Goal: Transaction & Acquisition: Purchase product/service

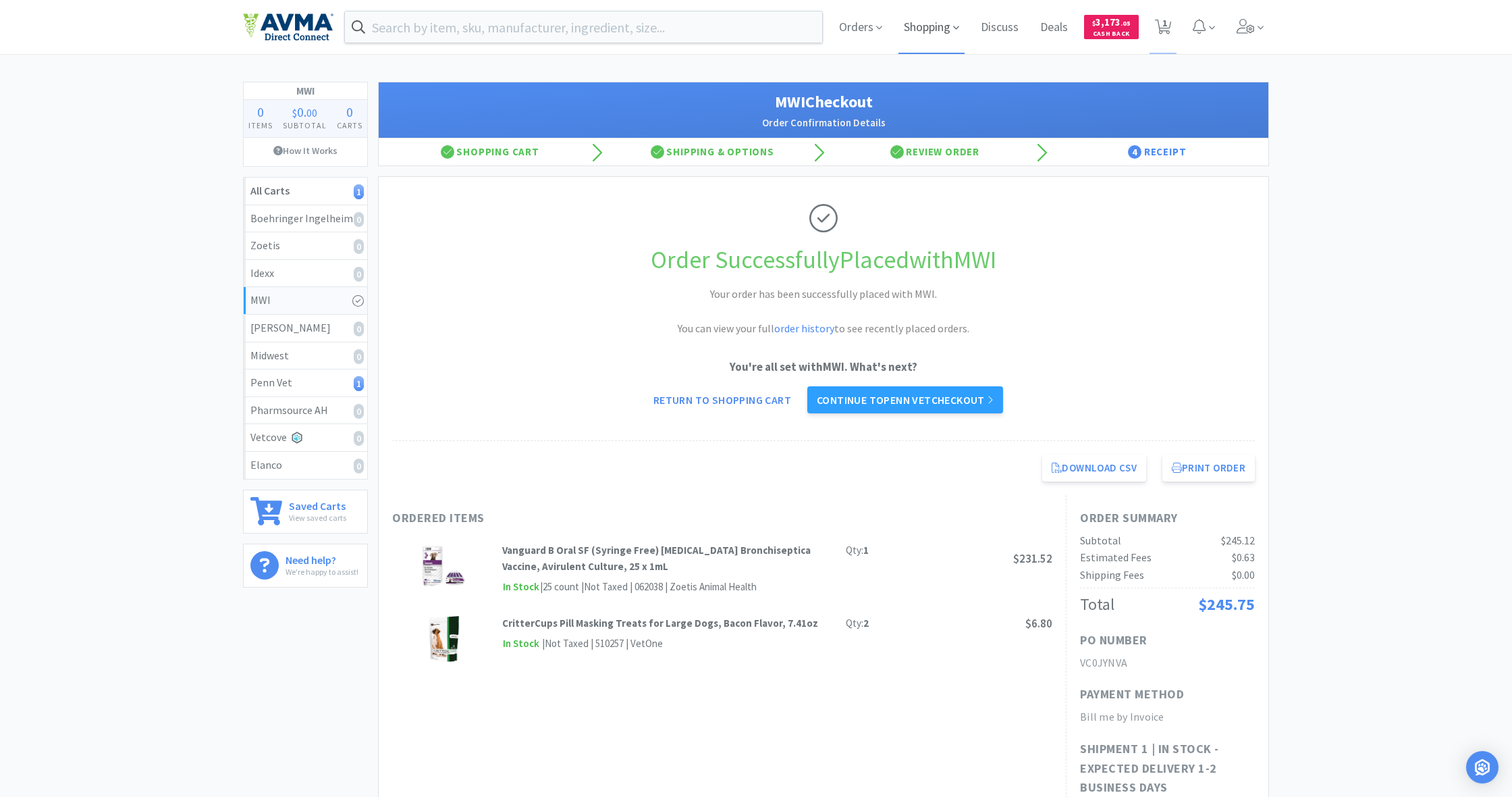
click at [921, 30] on span "Shopping" at bounding box center [931, 27] width 66 height 54
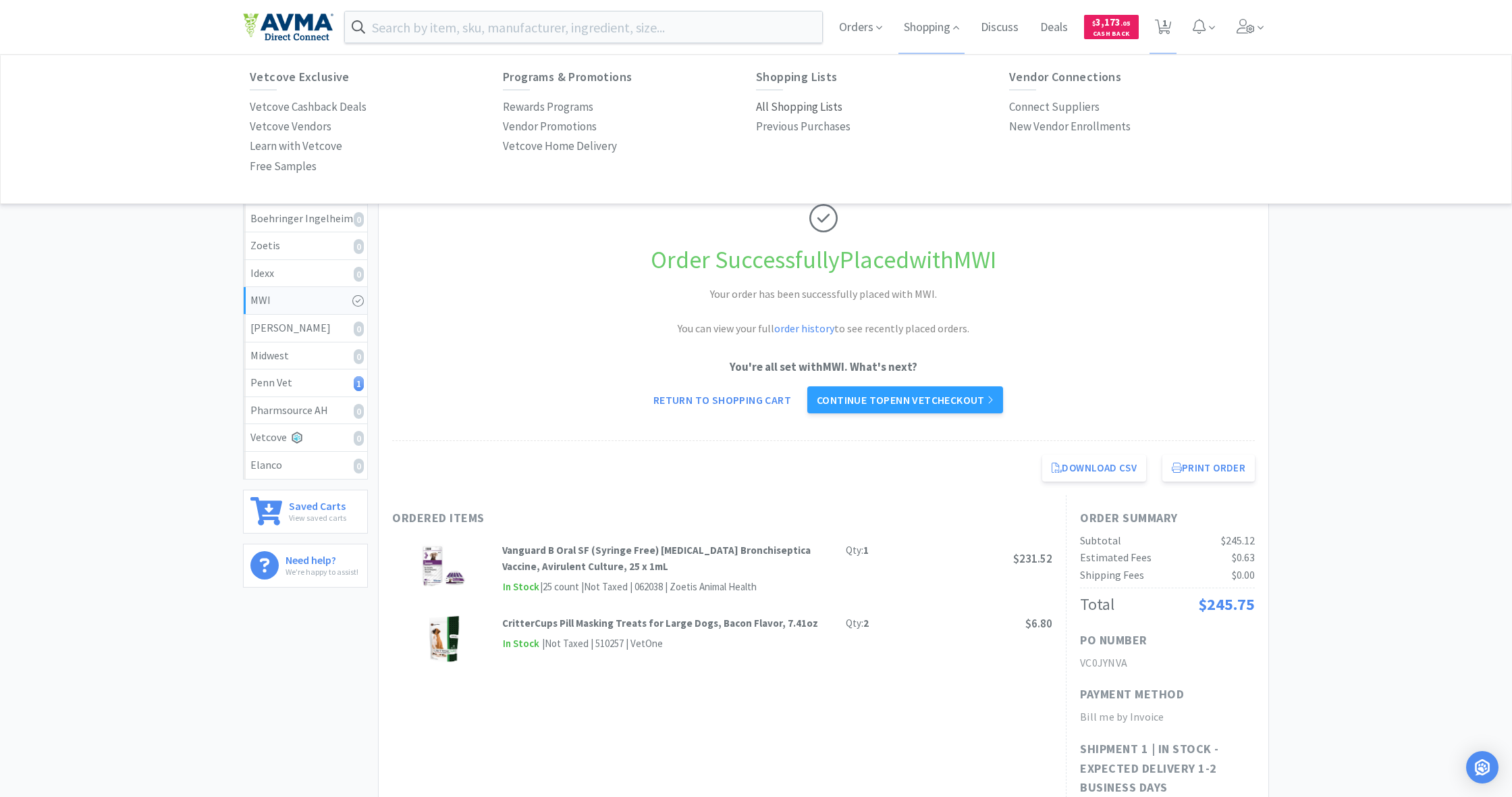
click at [802, 104] on p "All Shopping Lists" at bounding box center [798, 106] width 86 height 19
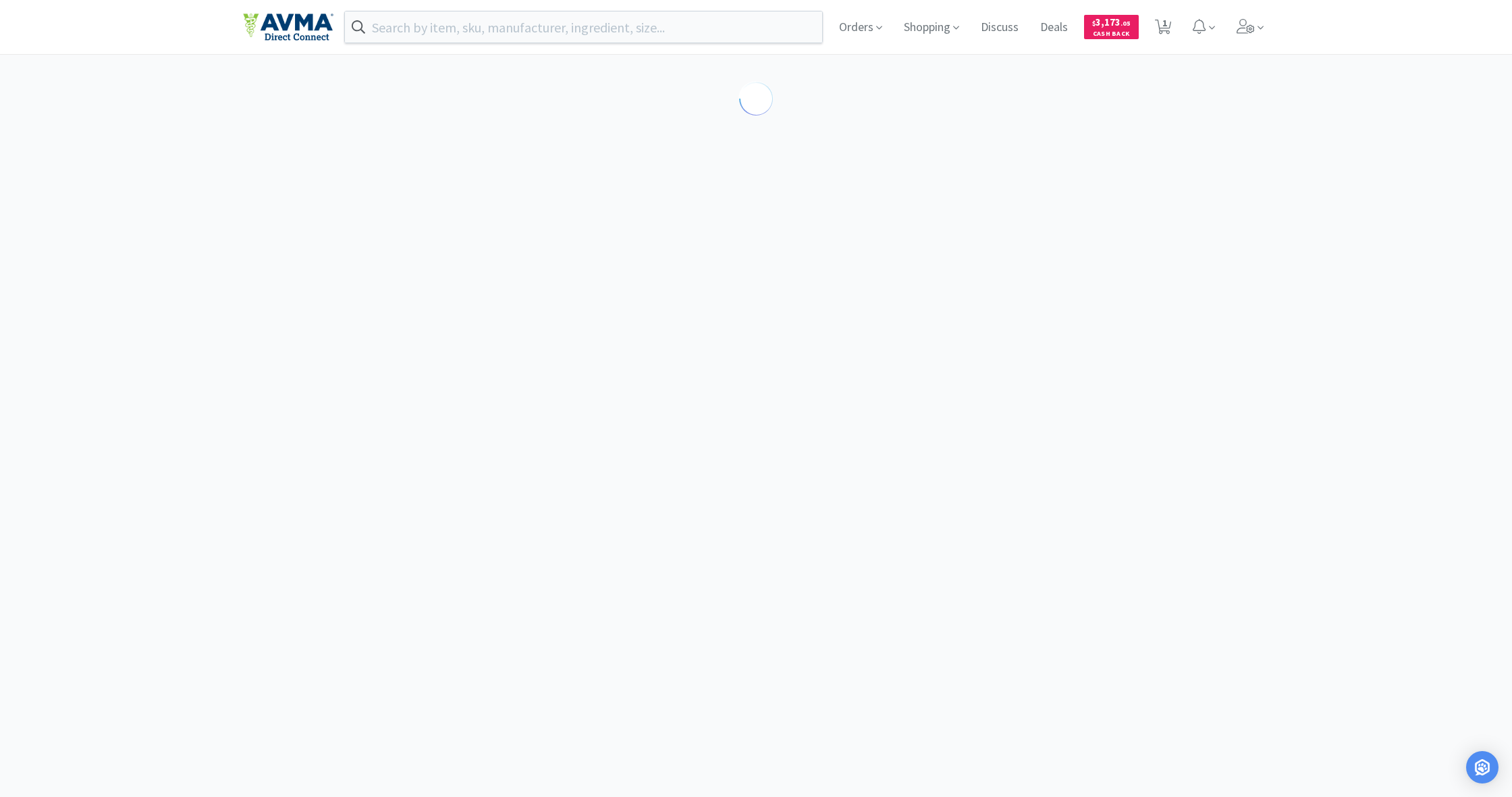
select select "3"
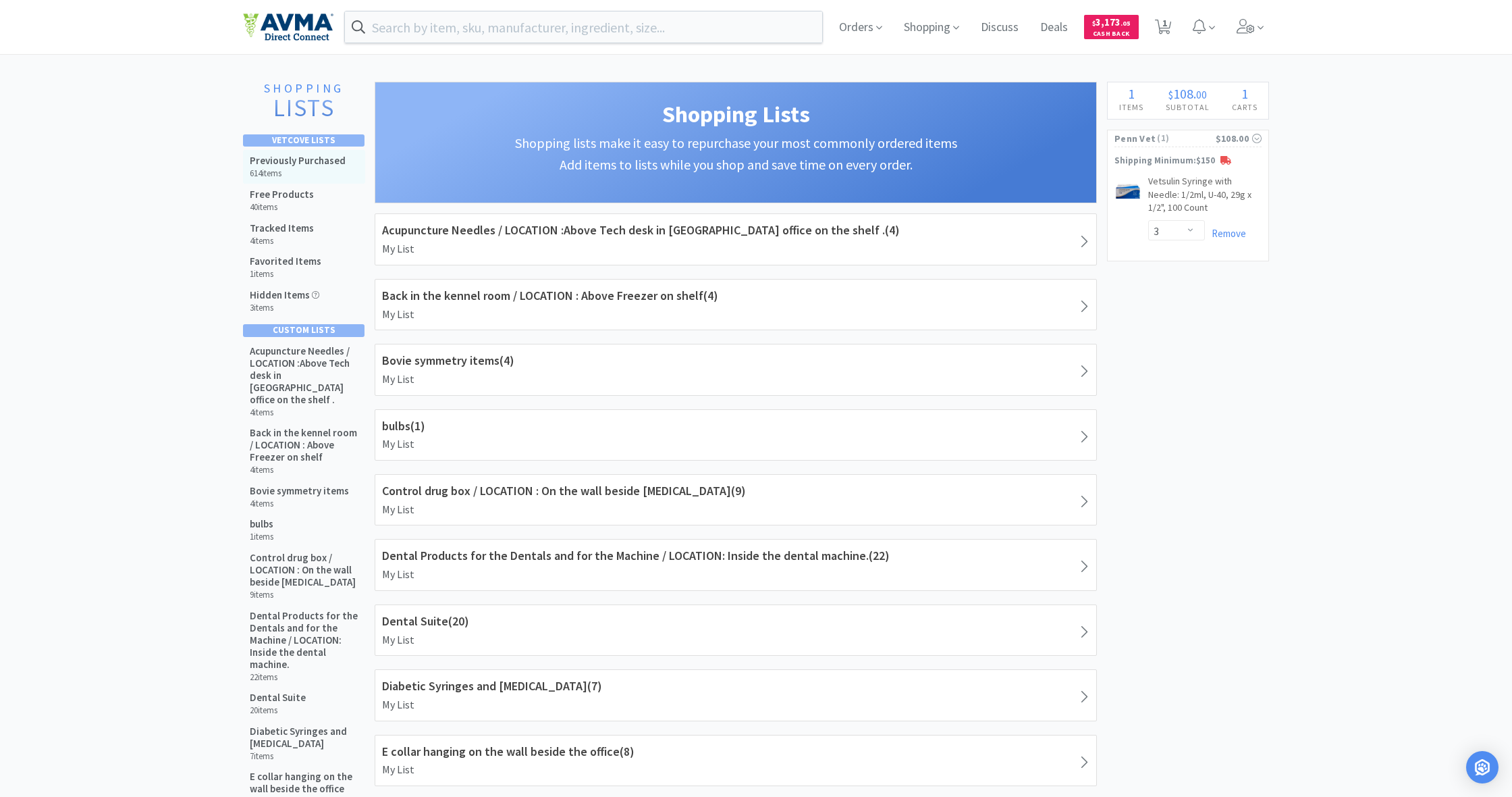
click at [312, 166] on div "Previously Purchased 614 items" at bounding box center [298, 167] width 96 height 24
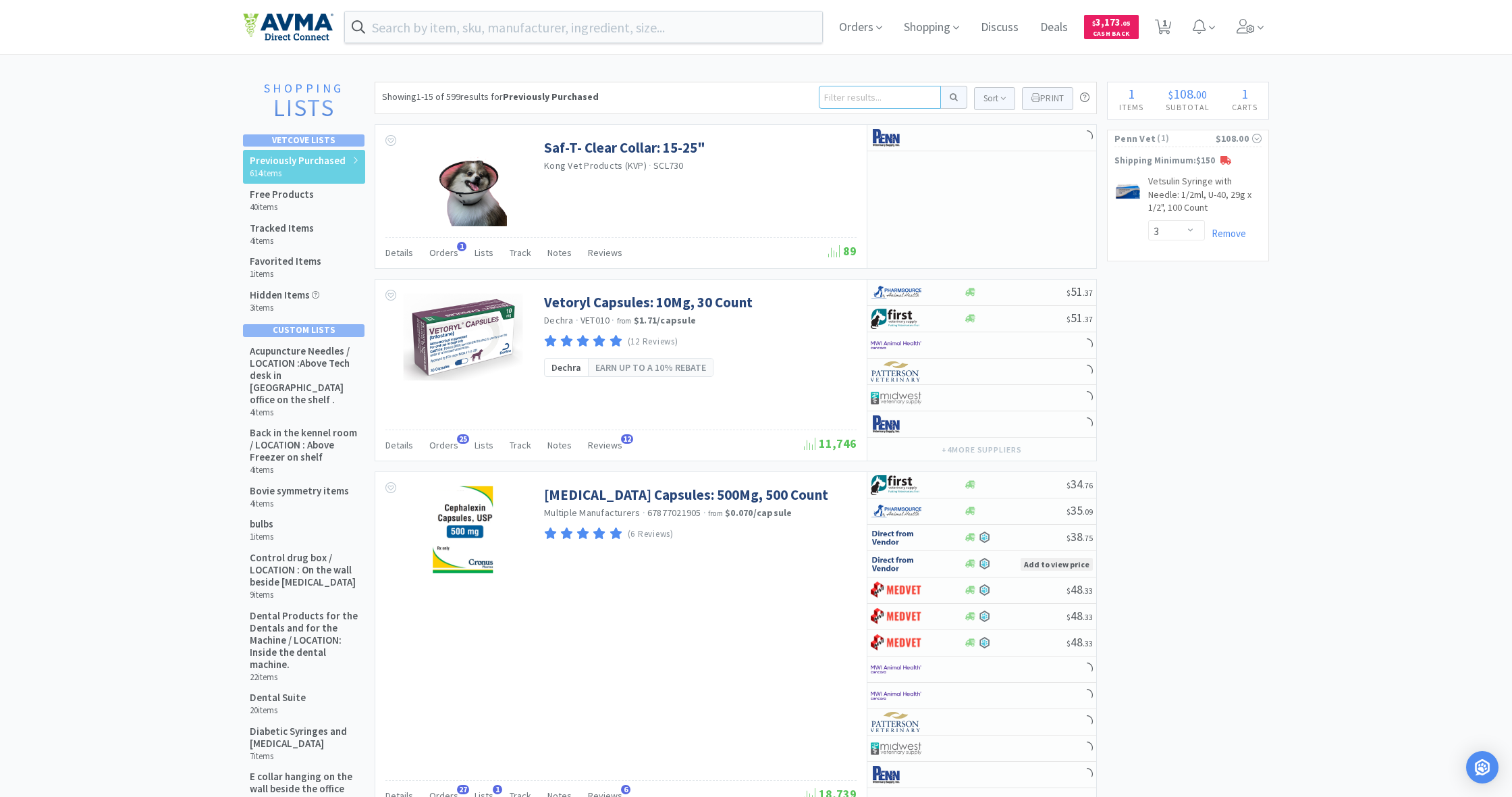
click at [844, 93] on input at bounding box center [879, 97] width 122 height 23
type input "u40"
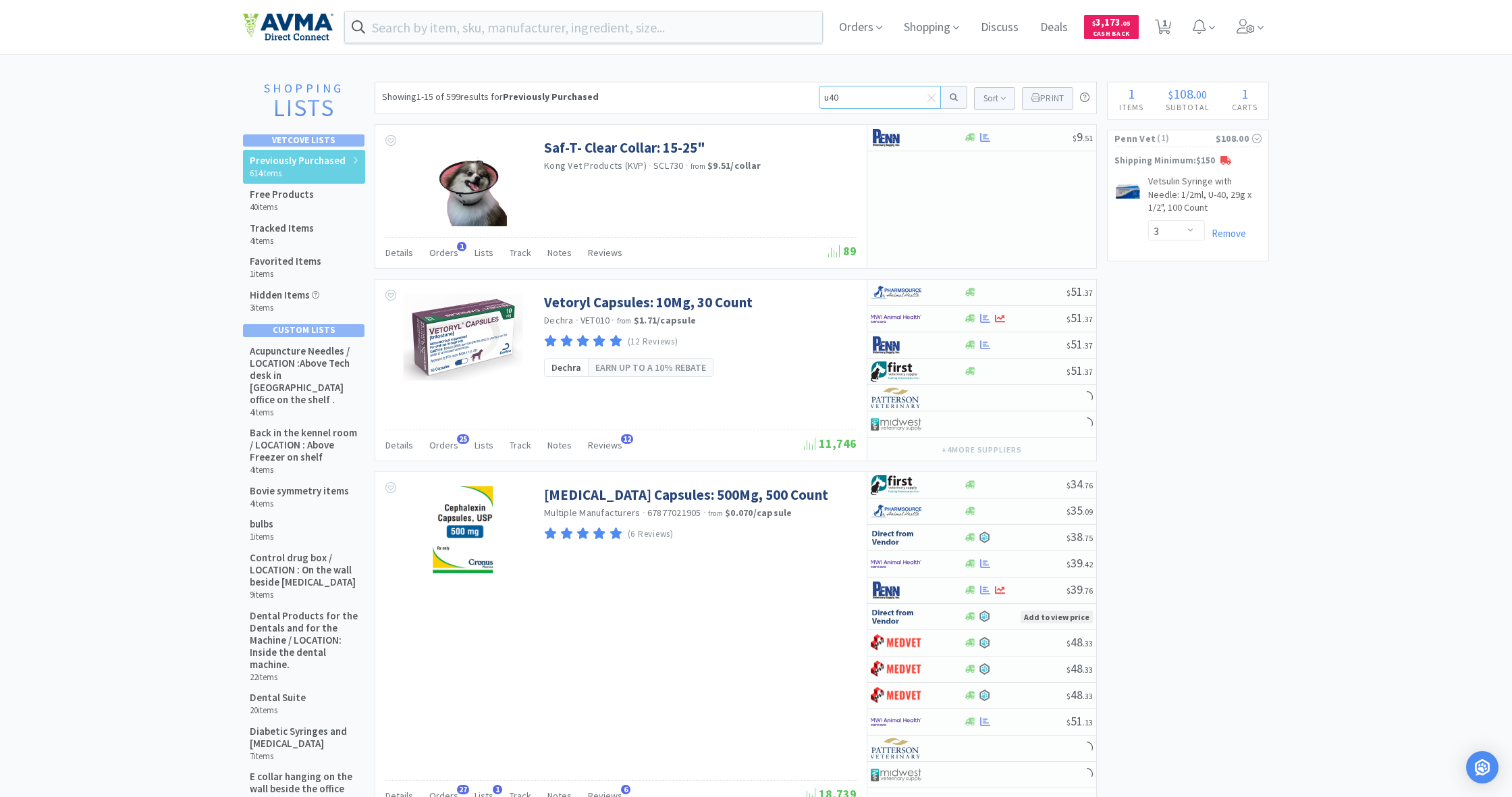
click at [952, 98] on button at bounding box center [954, 97] width 27 height 23
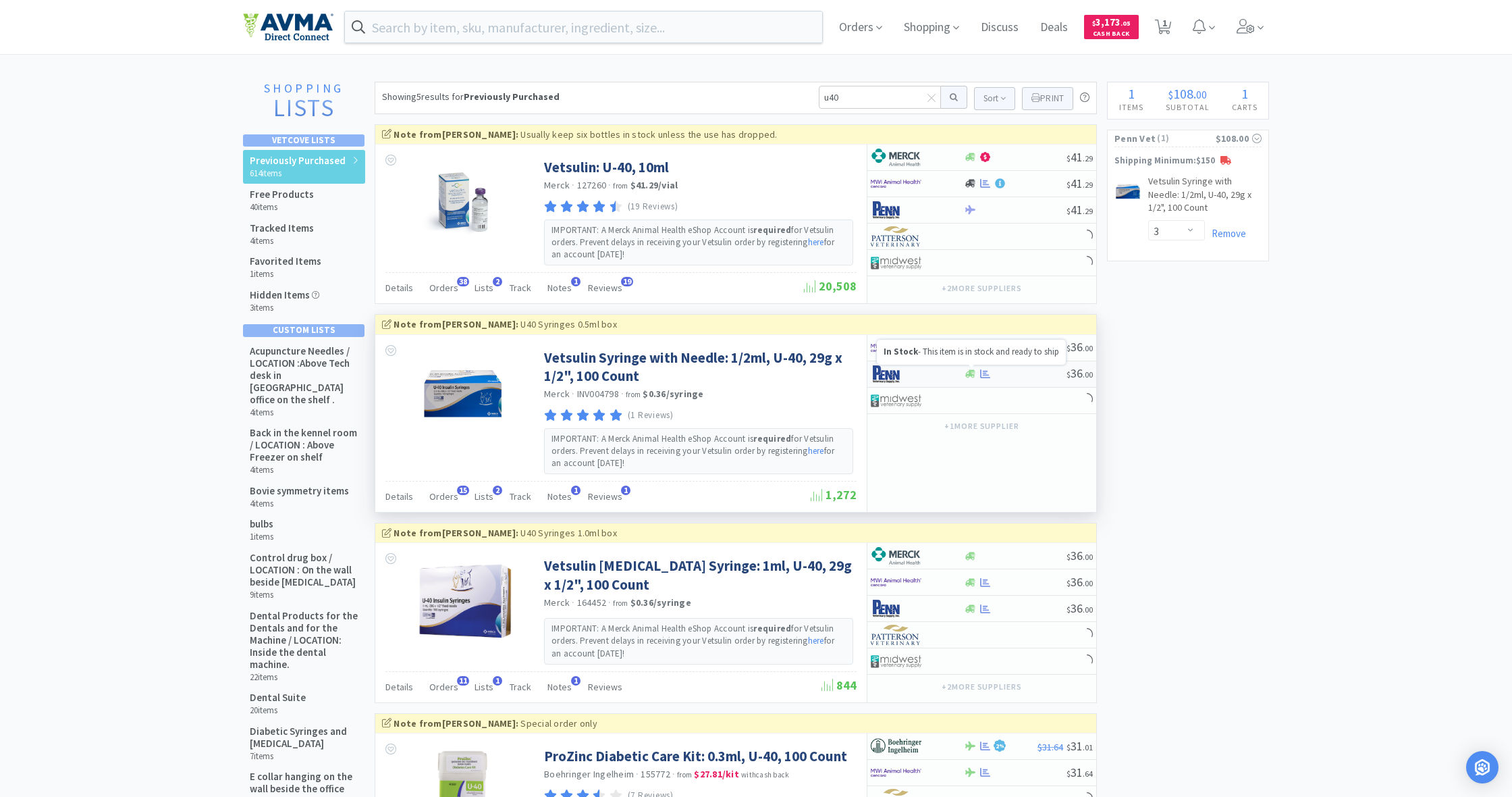
click at [972, 373] on icon at bounding box center [970, 374] width 10 height 8
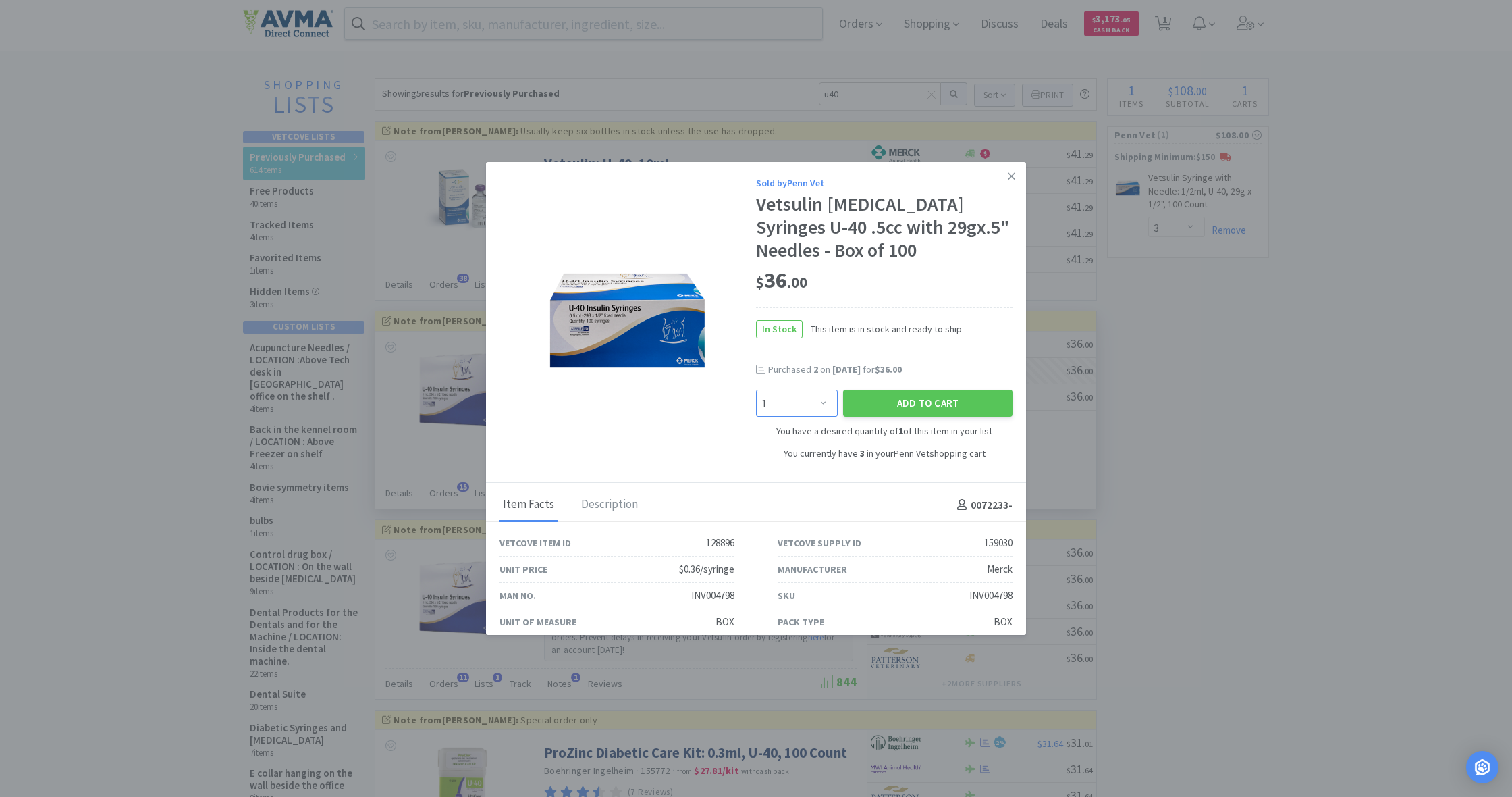
scroll to position [2, 0]
select select "2"
click at [906, 403] on button "Add to Cart" at bounding box center [927, 401] width 169 height 27
select select "5"
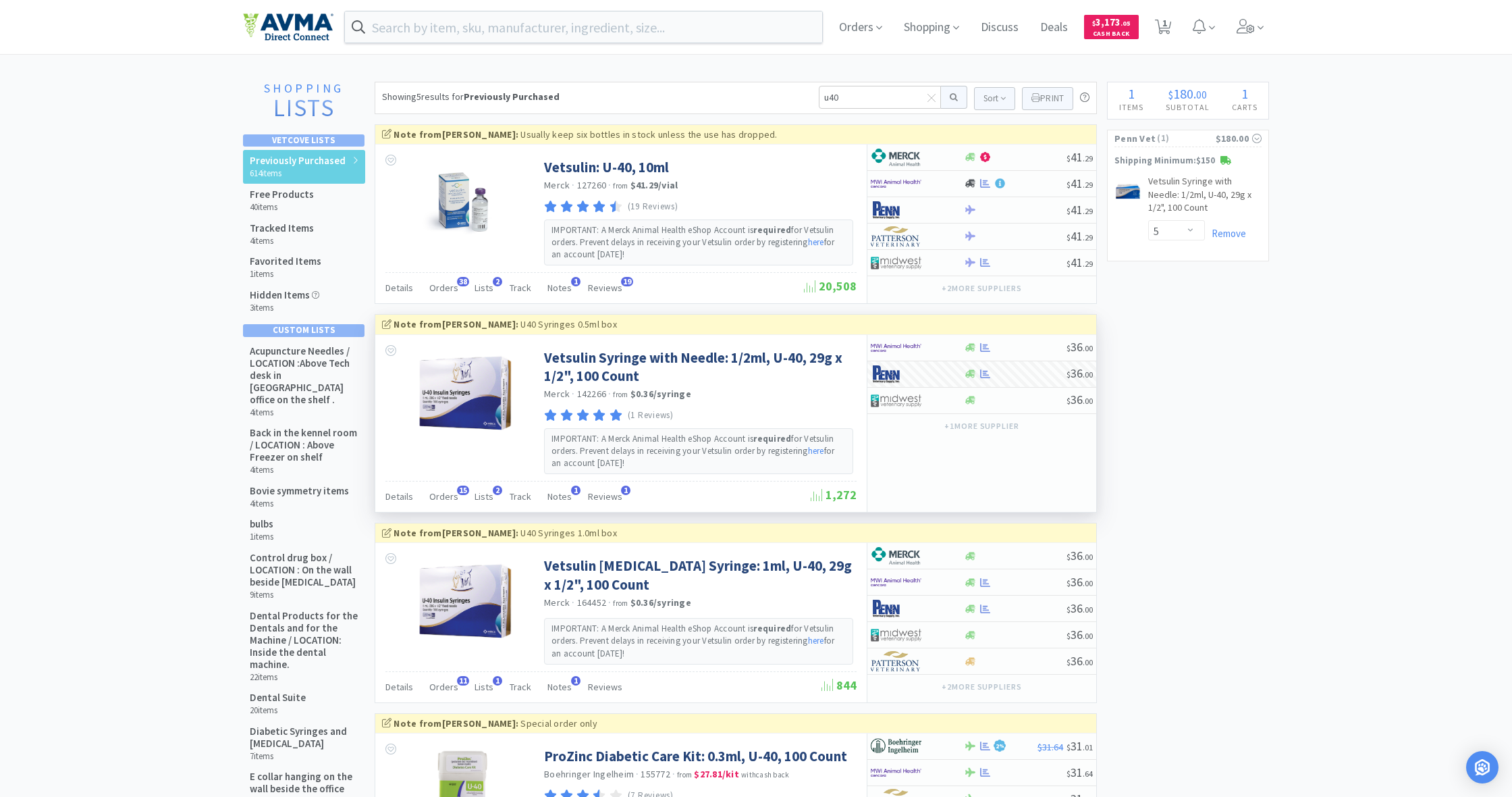
scroll to position [0, 0]
drag, startPoint x: 819, startPoint y: 98, endPoint x: 872, endPoint y: 98, distance: 53.0
click at [872, 98] on input "u40" at bounding box center [879, 97] width 122 height 23
type input "V1Q942"
click at [952, 98] on button at bounding box center [954, 97] width 27 height 23
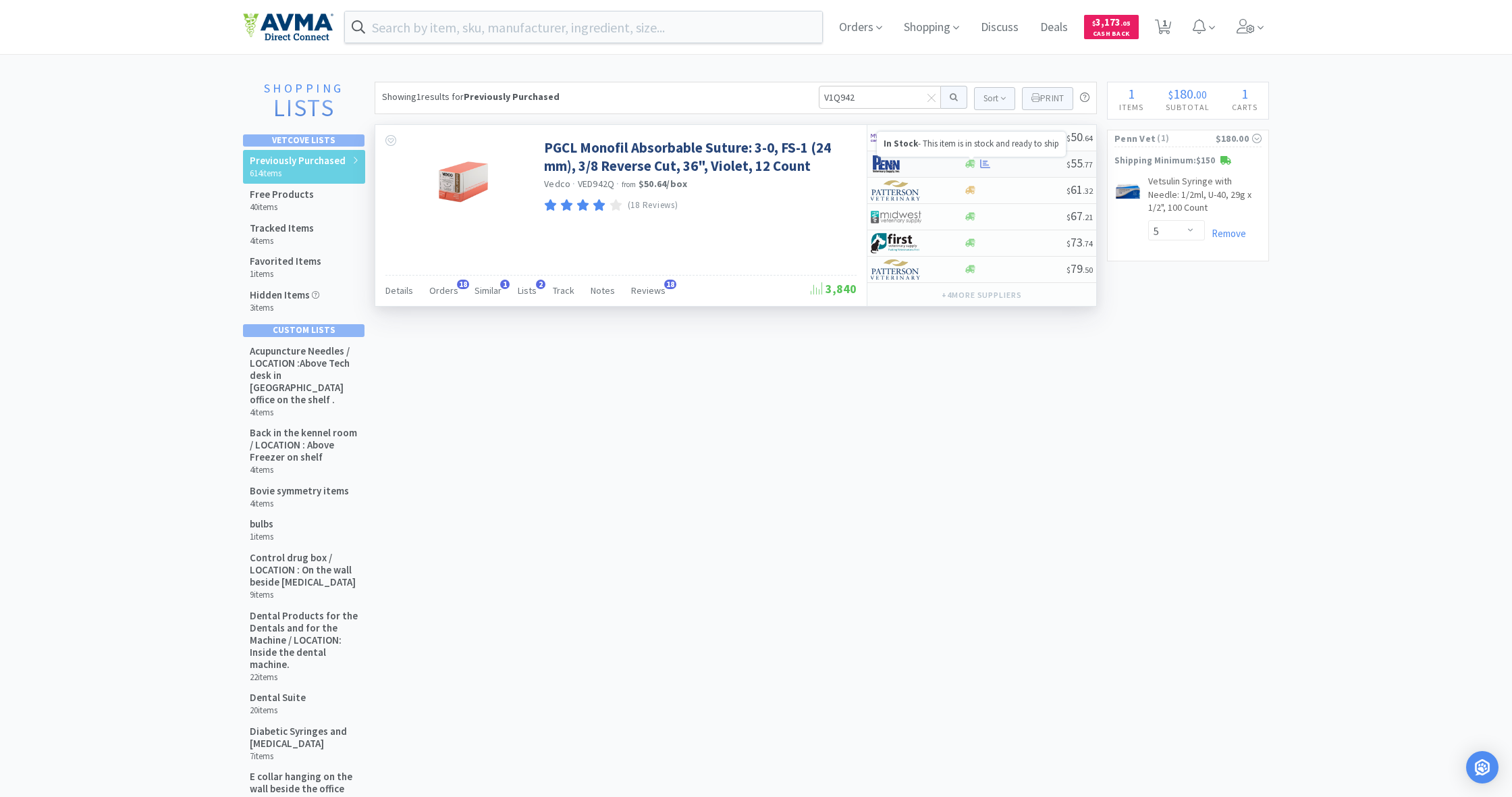
click at [968, 162] on icon at bounding box center [970, 164] width 10 height 8
select select "1"
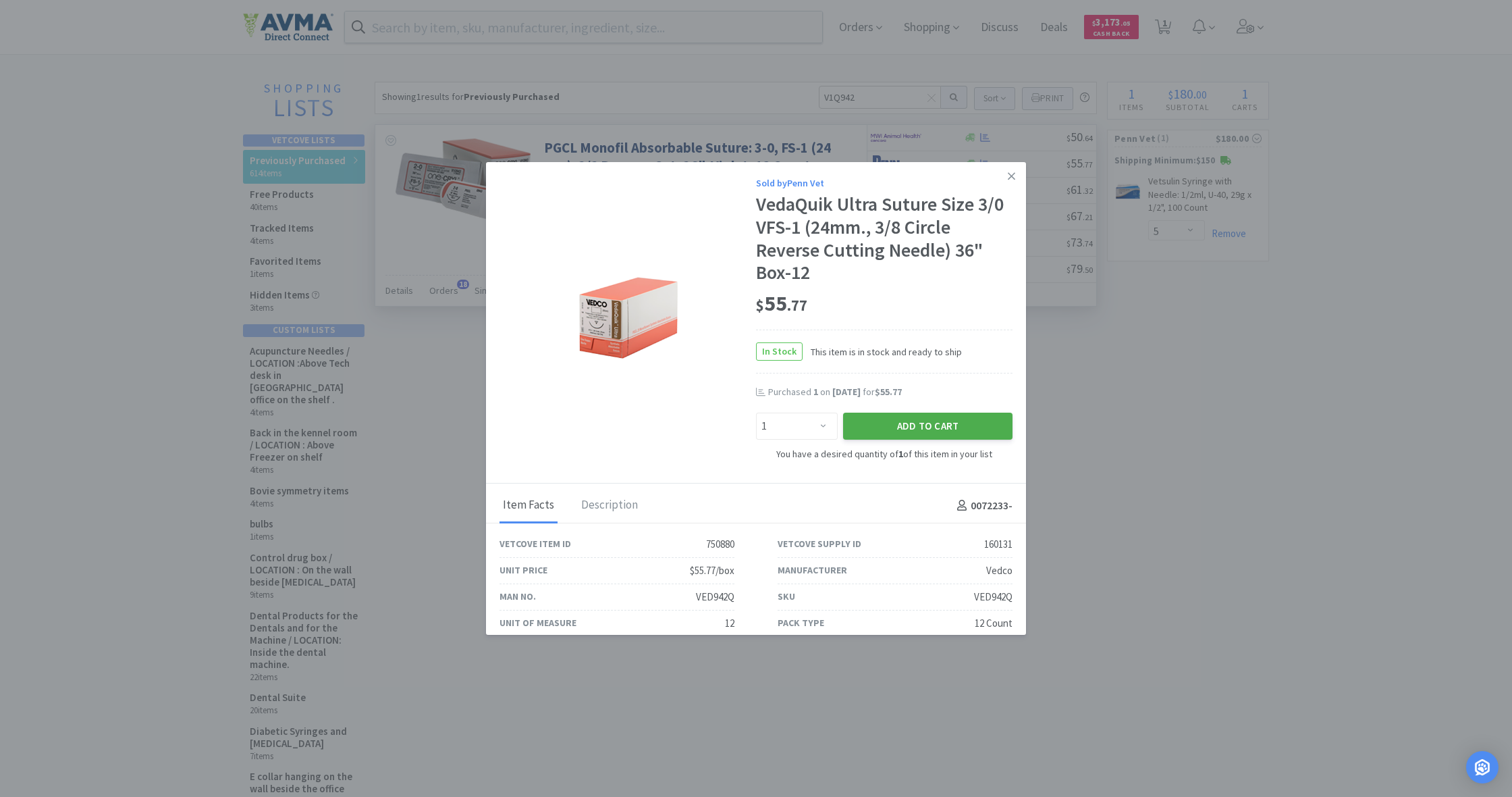
click at [933, 420] on button "Add to Cart" at bounding box center [927, 425] width 169 height 27
select select "1"
select select "5"
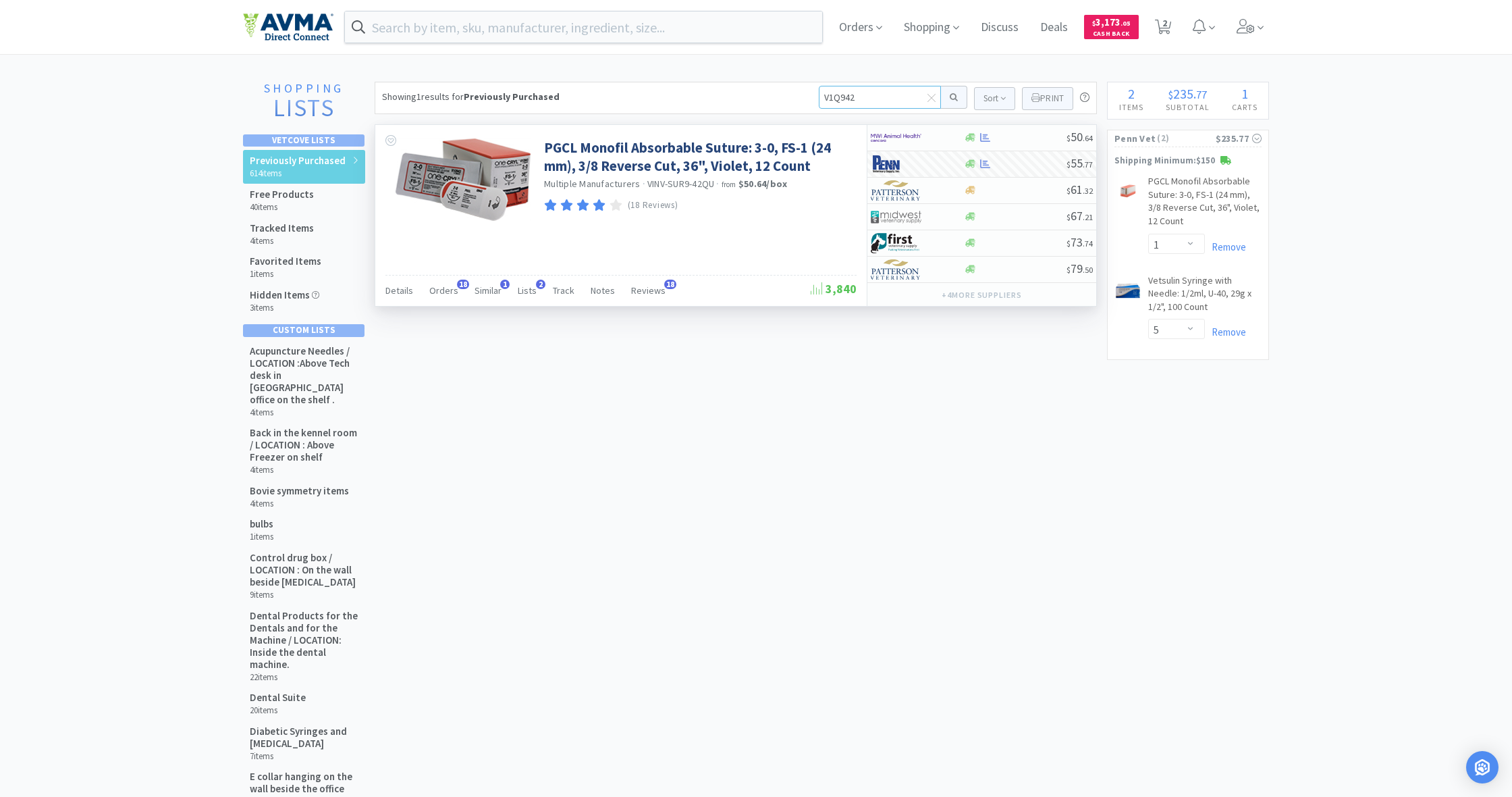
drag, startPoint x: 864, startPoint y: 98, endPoint x: 781, endPoint y: 93, distance: 83.2
click at [781, 93] on div "Showing 1 results for Previously Purchased V1Q942 Sort Print Previously Purchas…" at bounding box center [736, 98] width 723 height 32
type input "q315"
click at [952, 98] on button at bounding box center [954, 97] width 27 height 23
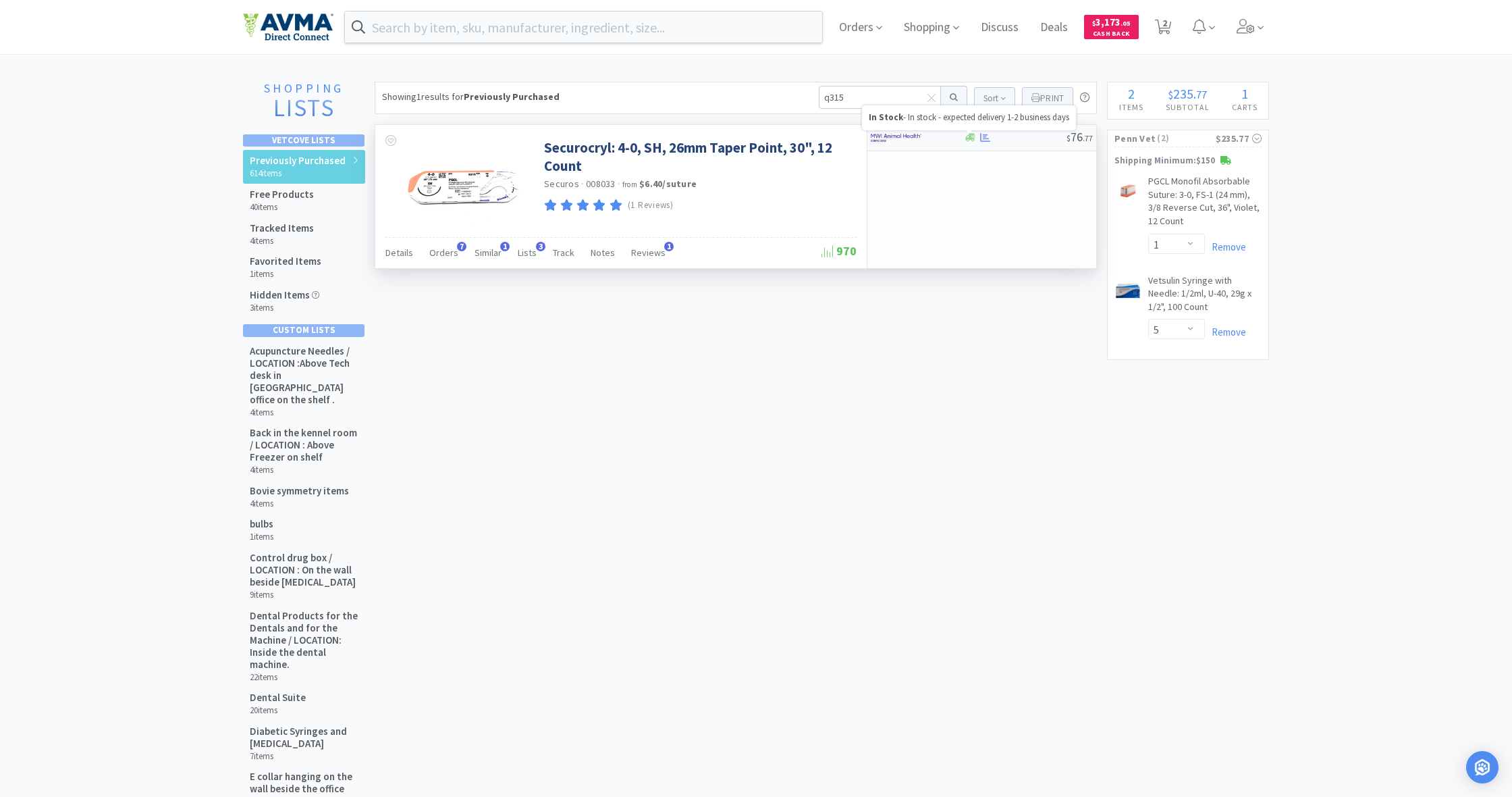
click at [975, 140] on icon at bounding box center [970, 137] width 10 height 10
select select "1"
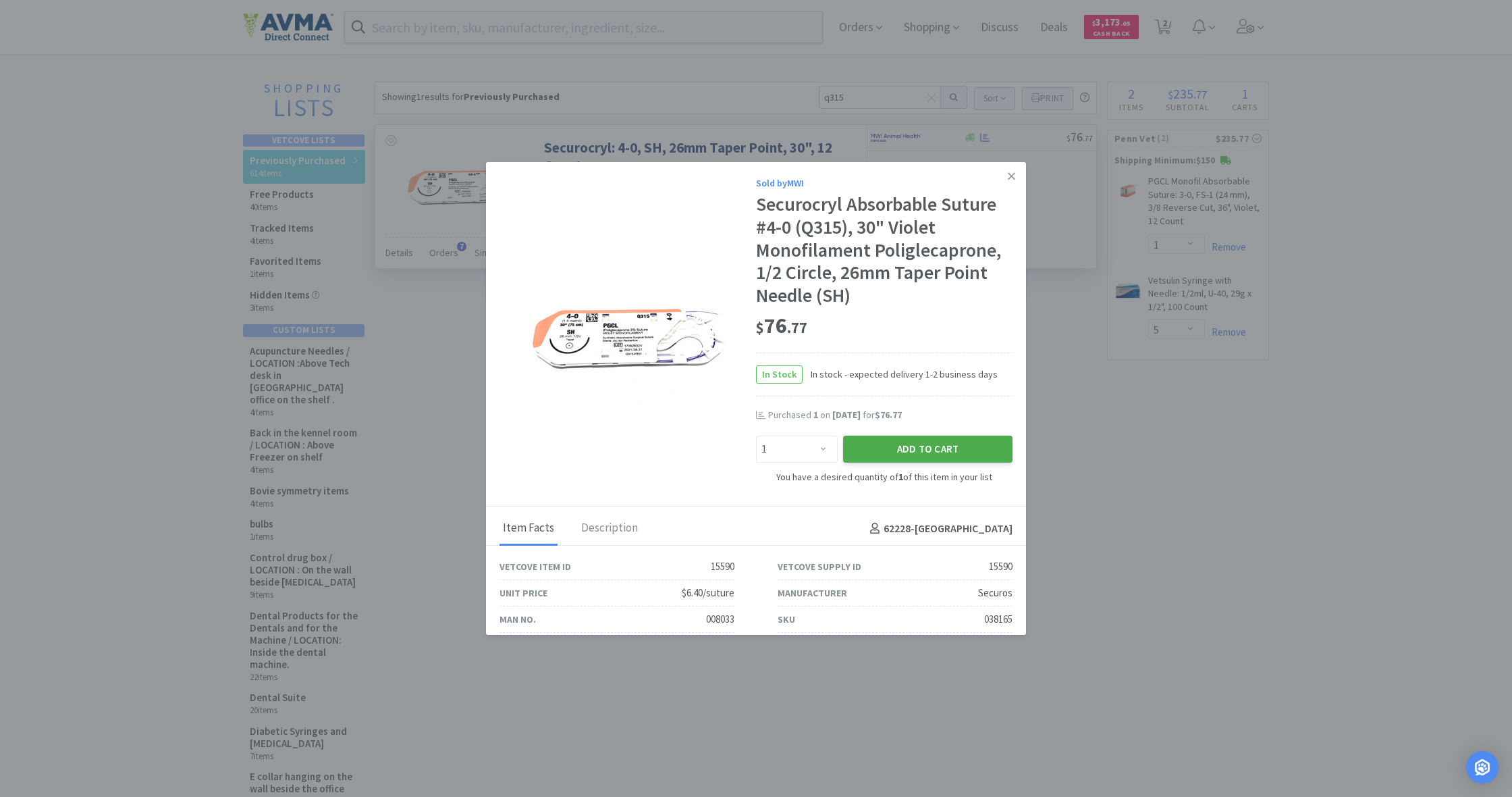
click at [938, 445] on button "Add to Cart" at bounding box center [927, 449] width 169 height 27
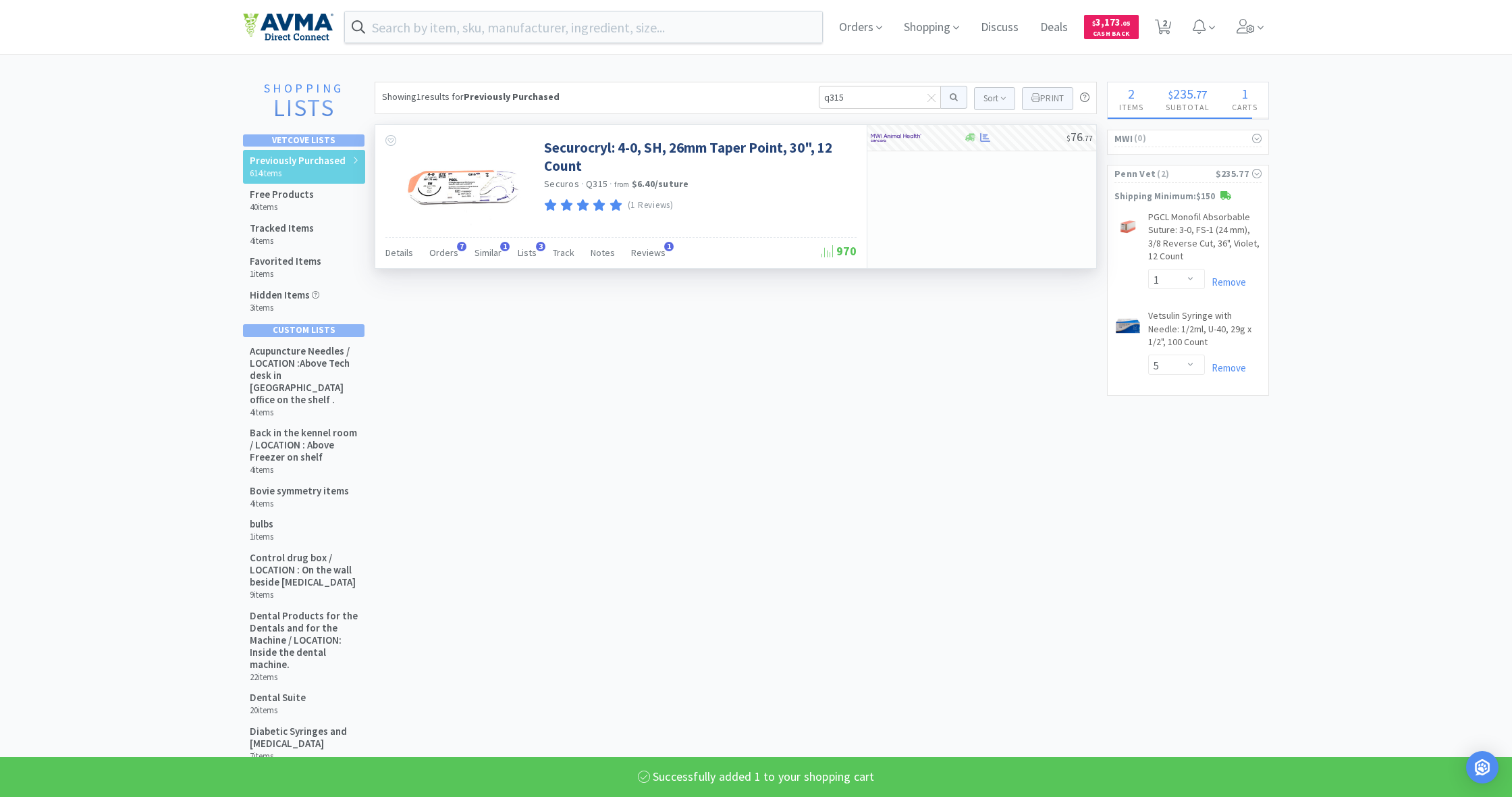
select select "1"
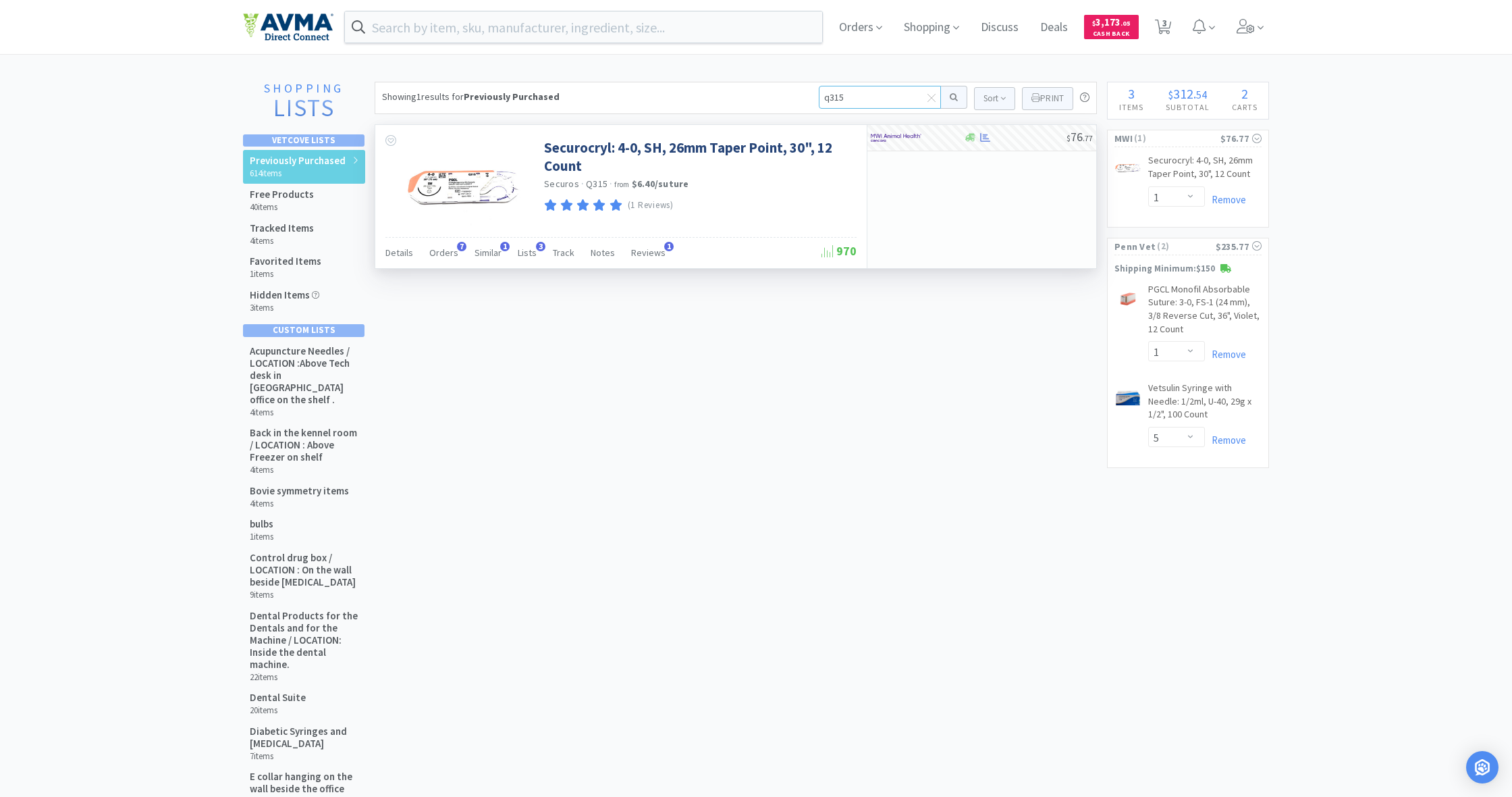
drag, startPoint x: 821, startPoint y: 98, endPoint x: 889, endPoint y: 102, distance: 68.1
click at [889, 102] on input "q315" at bounding box center [879, 97] width 122 height 23
type input "4in"
click at [952, 98] on button at bounding box center [954, 97] width 27 height 23
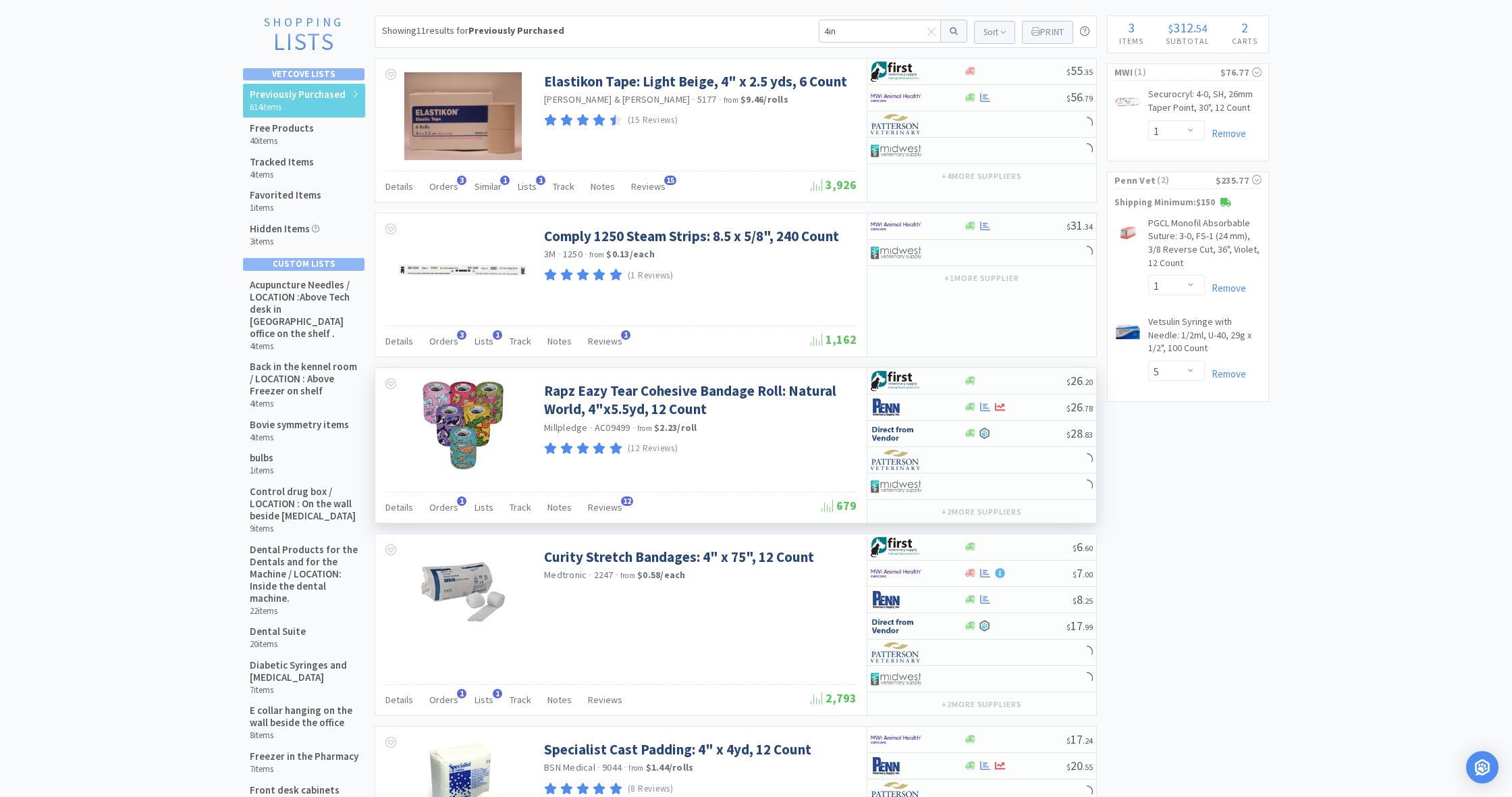
scroll to position [69, 0]
